Goal: Task Accomplishment & Management: Complete application form

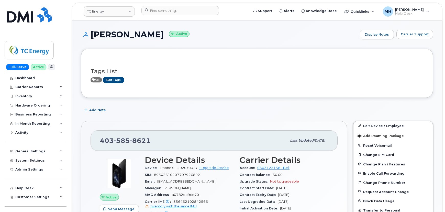
scroll to position [23, 0]
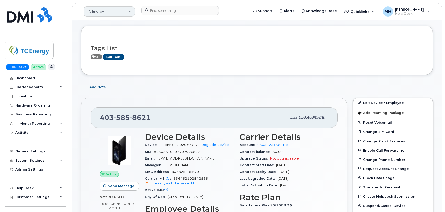
click at [93, 14] on link "TC Energy" at bounding box center [109, 11] width 51 height 10
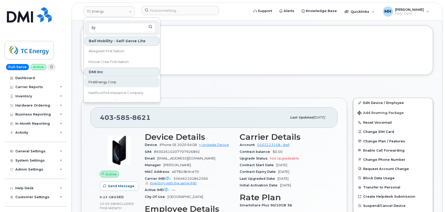
type input "fir"
click at [104, 85] on link "FirstEnergy Corp" at bounding box center [121, 82] width 75 height 10
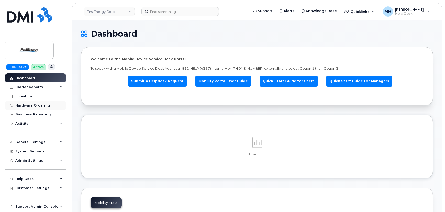
click at [40, 105] on div "Hardware Ordering" at bounding box center [32, 105] width 35 height 4
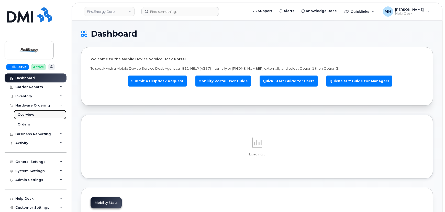
click at [33, 115] on div "Overview" at bounding box center [26, 114] width 17 height 5
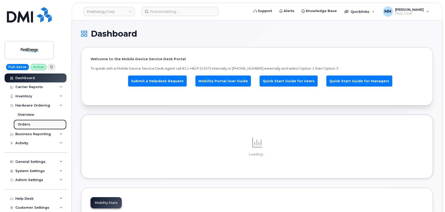
click at [29, 120] on link "Orders" at bounding box center [40, 124] width 53 height 10
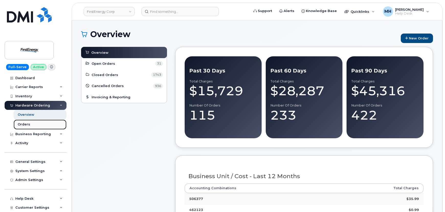
click at [34, 125] on link "Orders" at bounding box center [40, 124] width 53 height 10
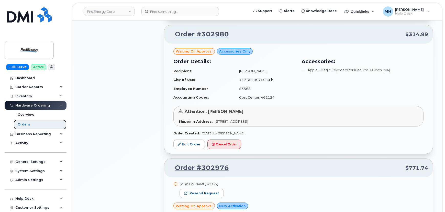
scroll to position [488, 0]
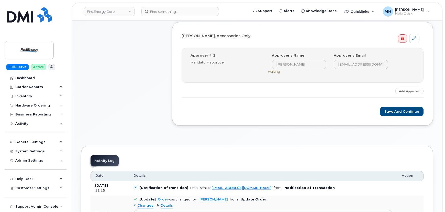
scroll to position [163, 0]
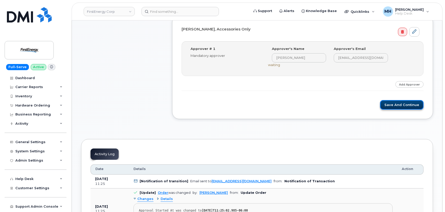
click at [388, 104] on button "Save and Continue" at bounding box center [401, 104] width 43 height 9
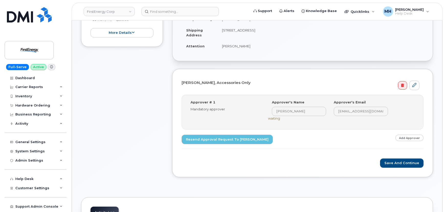
scroll to position [163, 0]
